Goal: Submit feedback/report problem

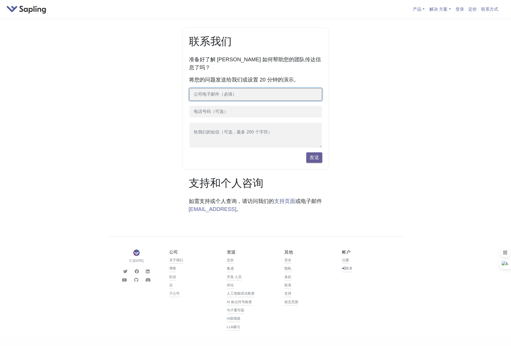
click at [216, 89] on input "text" at bounding box center [255, 94] width 133 height 13
type input "2569547483@qq.com"
click at [227, 105] on input "text" at bounding box center [255, 111] width 133 height 13
type input "0433696884"
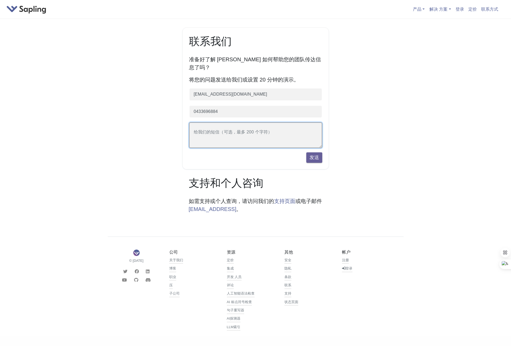
click at [236, 131] on textarea at bounding box center [255, 135] width 133 height 26
click at [312, 152] on button "发送" at bounding box center [314, 157] width 16 height 10
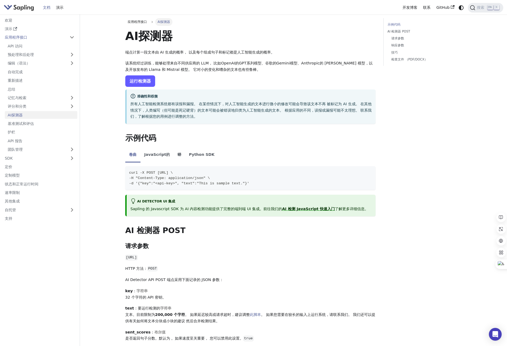
click at [142, 79] on link "运行检测器" at bounding box center [140, 80] width 30 height 11
